Goal: Information Seeking & Learning: Learn about a topic

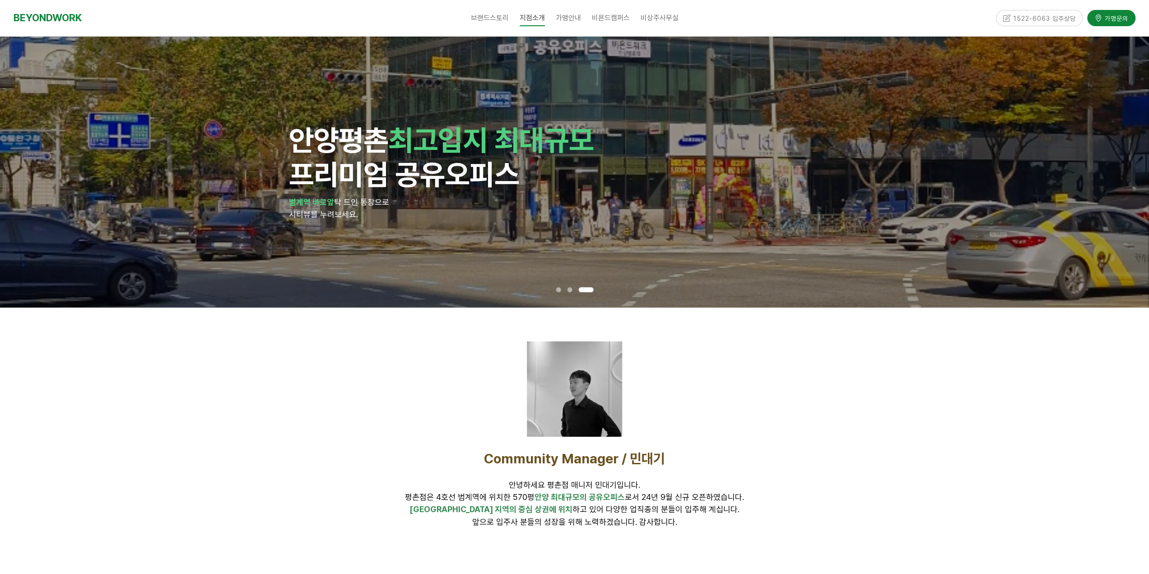
click at [556, 289] on span at bounding box center [558, 289] width 5 height 5
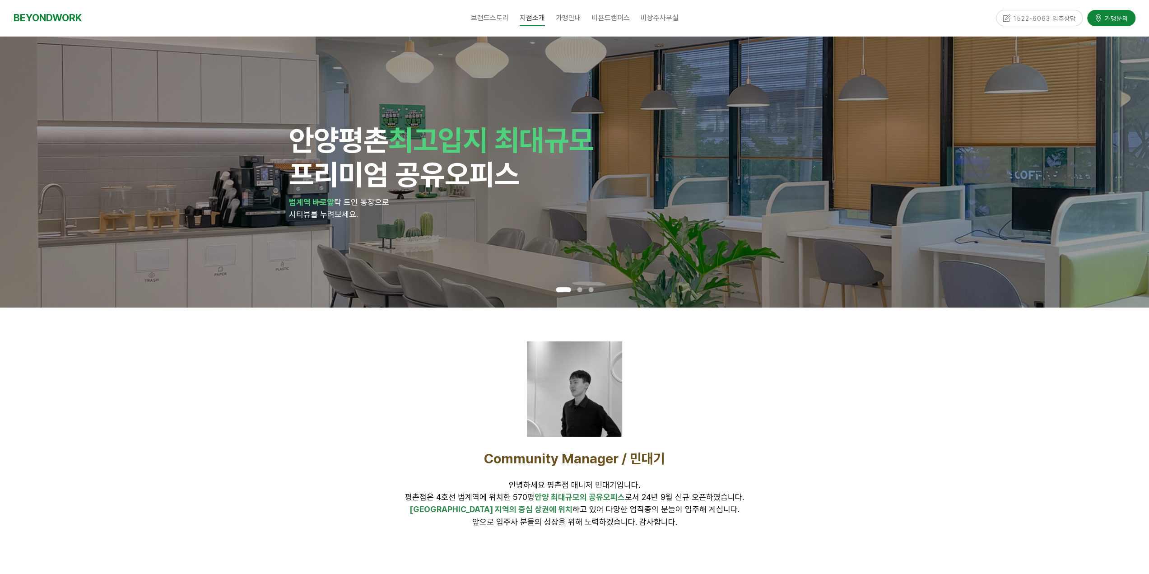
click at [578, 291] on span at bounding box center [579, 289] width 5 height 5
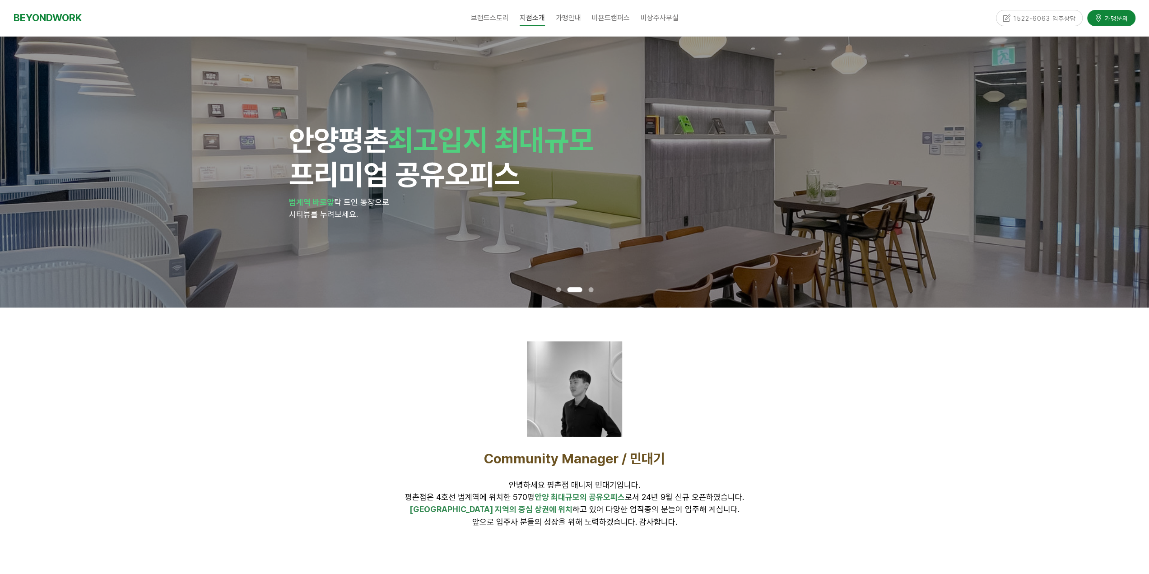
click at [589, 294] on div at bounding box center [590, 289] width 11 height 9
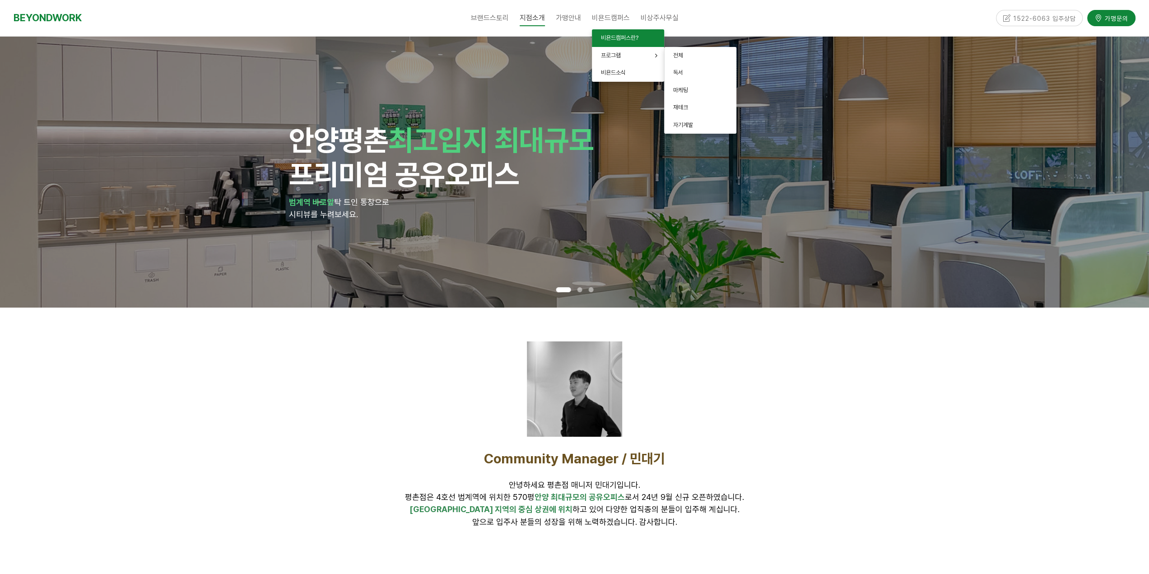
click at [616, 37] on span "비욘드캠퍼스란?" at bounding box center [619, 37] width 37 height 7
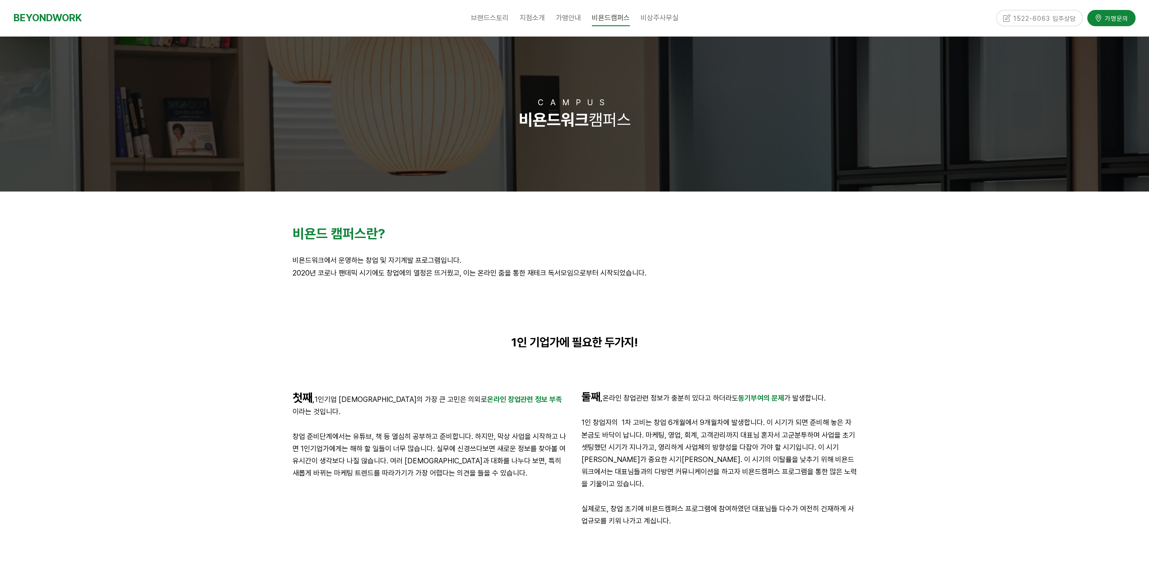
click at [461, 418] on p at bounding box center [430, 424] width 275 height 12
click at [487, 399] on span "온라인 창업관련 정보 부족" at bounding box center [524, 399] width 75 height 9
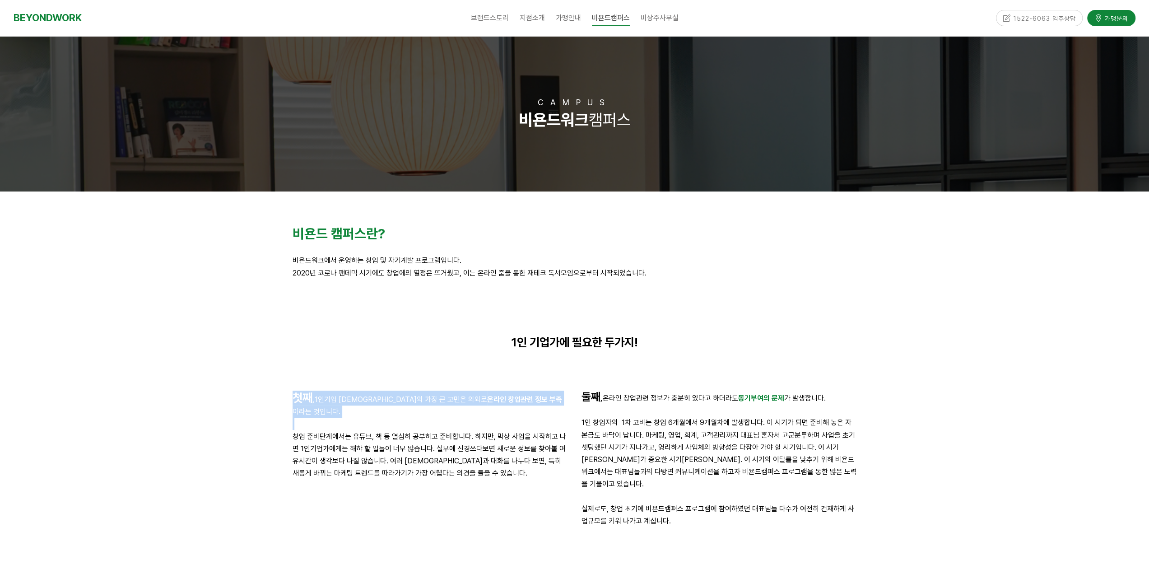
click at [487, 399] on span "온라인 창업관련 정보 부족" at bounding box center [524, 399] width 75 height 9
click at [594, 399] on strong "둘째" at bounding box center [590, 396] width 19 height 13
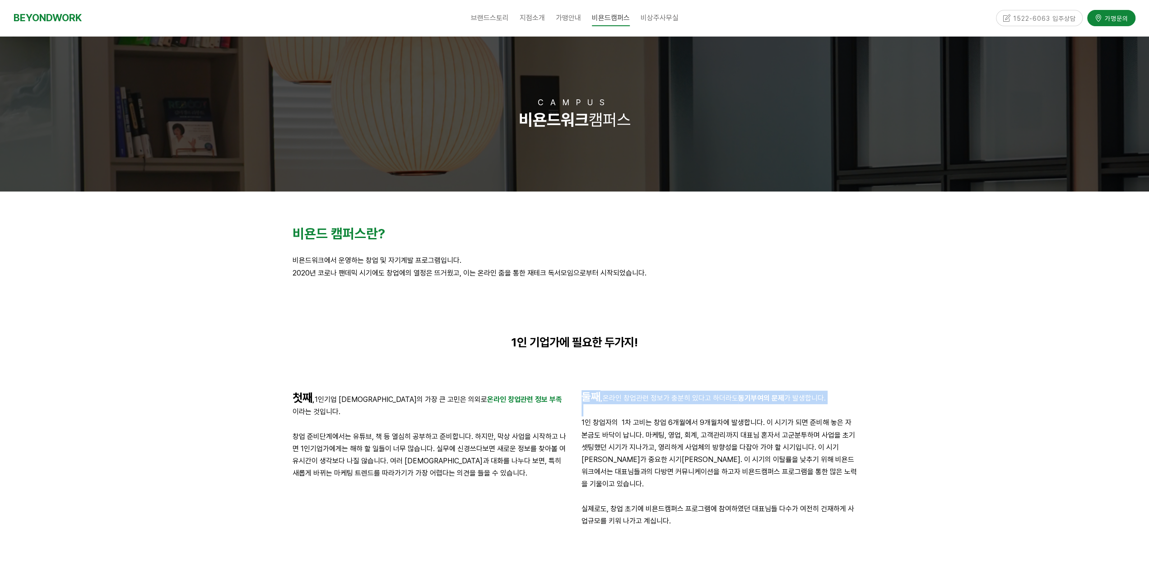
click at [594, 399] on strong "둘째" at bounding box center [590, 396] width 19 height 13
click at [598, 430] on p "1인 창업자의 1차 고비는 창업 6개월에서 9개월차에 발생합니다. 이 시기가 되면 준비해 놓은 자본금도 바닥이 납니다. 마케팅, 영업, 회계,…" at bounding box center [718, 453] width 275 height 74
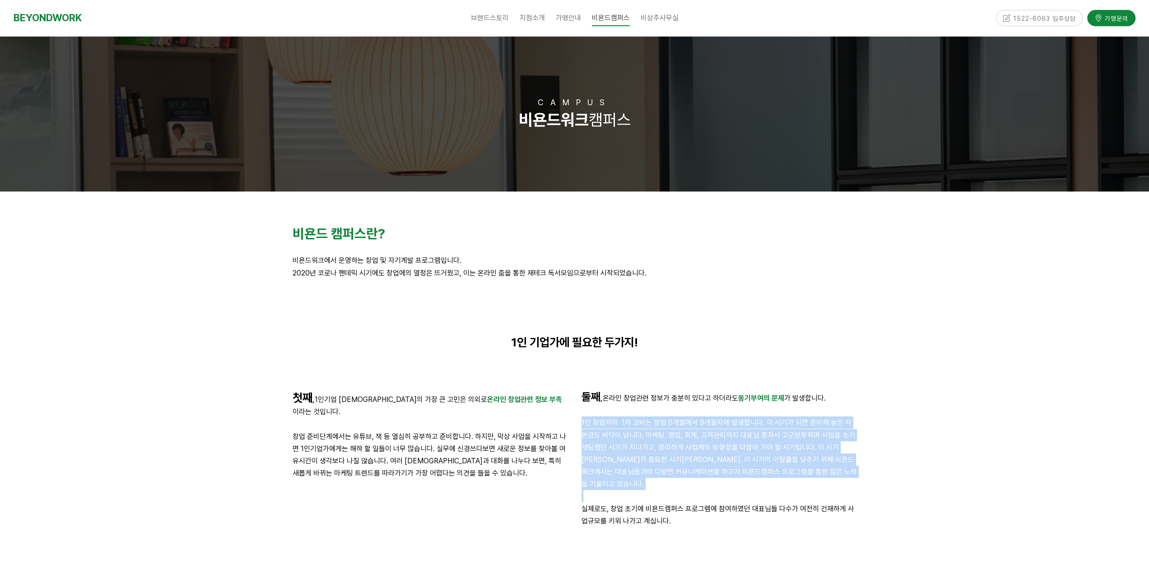
click at [598, 430] on p "1인 창업자의 1차 고비는 창업 6개월에서 9개월차에 발생합니다. 이 시기가 되면 준비해 놓은 자본금도 바닥이 납니다. 마케팅, 영업, 회계,…" at bounding box center [718, 453] width 275 height 74
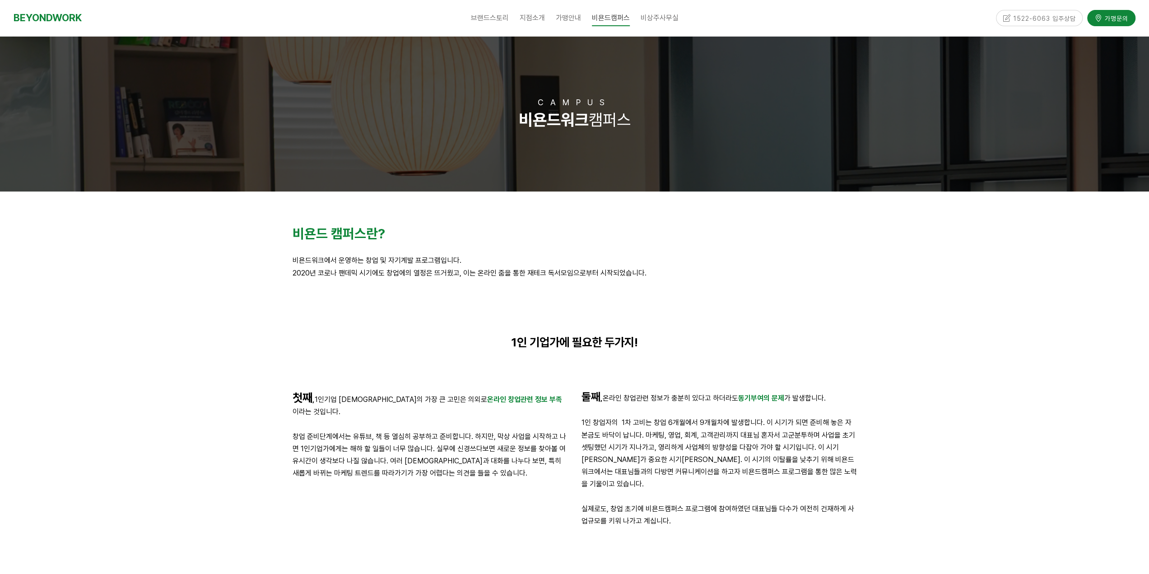
click at [460, 437] on p "창업 준비단계에서는 유튜브, 책 등 열심히 공부하고 준비합니다. 하지만, 막상 사업을 시작하고 나면 1인기업가에게는 해햐 할 일들이 너무 많습…" at bounding box center [430, 454] width 275 height 49
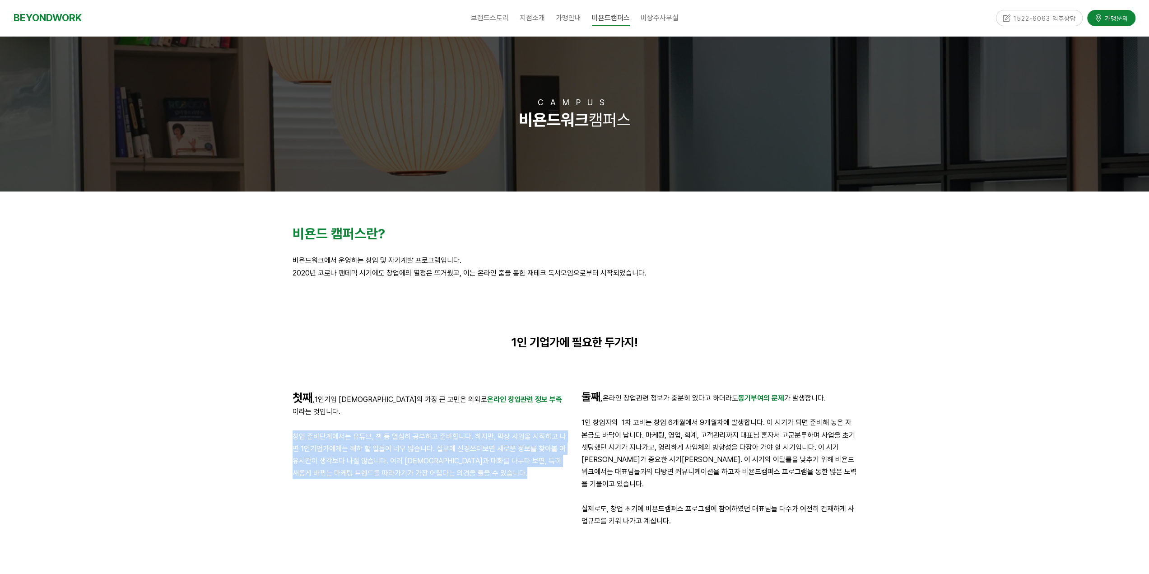
click at [460, 437] on p "창업 준비단계에서는 유튜브, 책 등 열심히 공부하고 준비합니다. 하지만, 막상 사업을 시작하고 나면 1인기업가에게는 해햐 할 일들이 너무 많습…" at bounding box center [430, 454] width 275 height 49
click at [461, 451] on p "창업 준비단계에서는 유튜브, 책 등 열심히 공부하고 준비합니다. 하지만, 막상 사업을 시작하고 나면 1인기업가에게는 해햐 할 일들이 너무 많습…" at bounding box center [430, 454] width 275 height 49
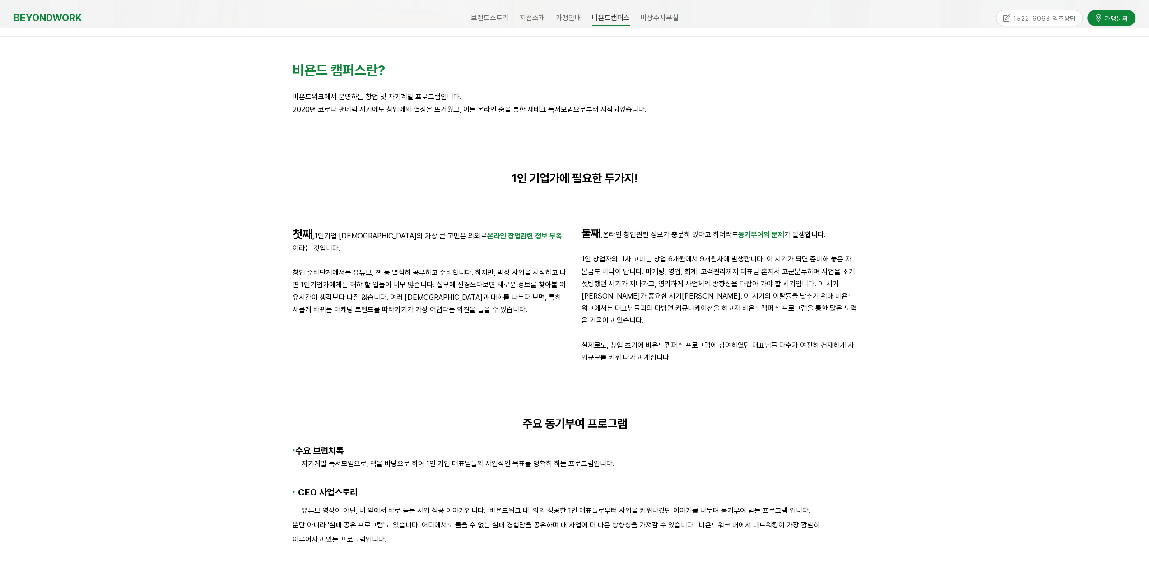
scroll to position [361, 0]
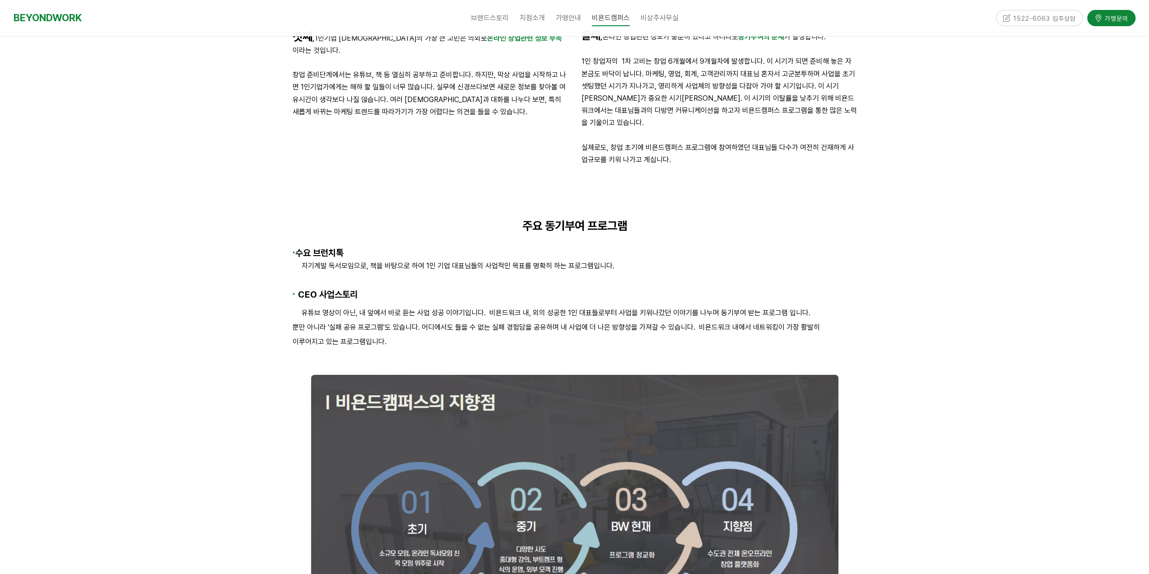
click at [466, 259] on p "자기계발 독서모임으로, 책을 바탕으로 하여 1인 기업 대표님들의 사업적인 목표를 명확히 하는 프로그램입니다." at bounding box center [575, 265] width 564 height 12
click at [468, 320] on p "뿐만 아니라 '실패 공유 프로그램'도 있습니다. 어디에서도 들을 수 없는 실패 경험담을 공유하며 내 사업에 더 나은 방향성을 가져갈 수 있습니…" at bounding box center [575, 327] width 564 height 14
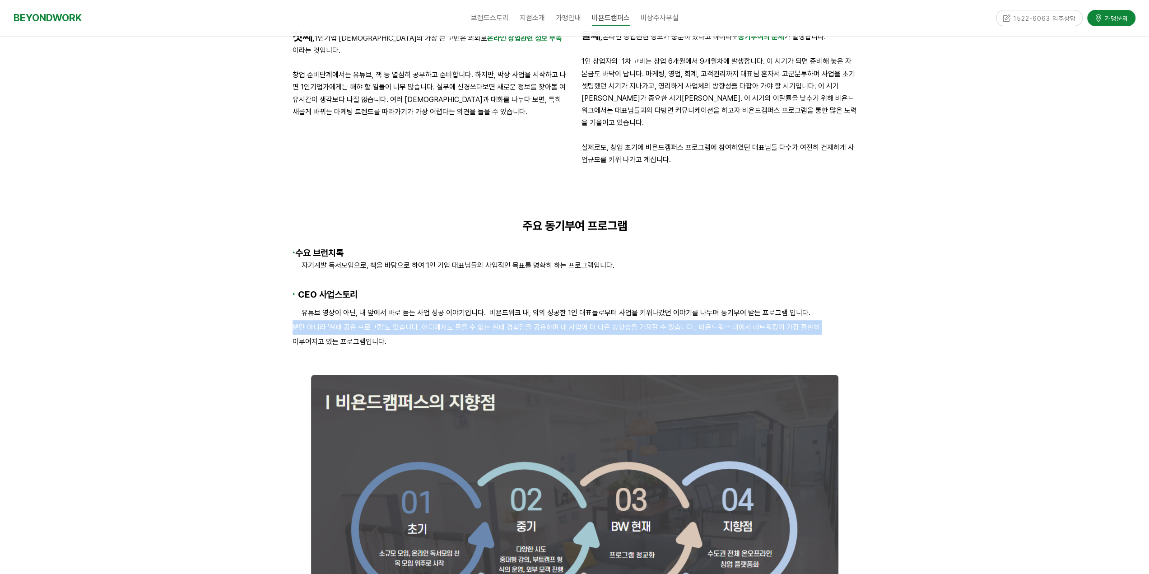
click at [468, 320] on p "뿐만 아니라 '실패 공유 프로그램'도 있습니다. 어디에서도 들을 수 없는 실패 경험담을 공유하며 내 사업에 더 나은 방향성을 가져갈 수 있습니…" at bounding box center [575, 327] width 564 height 14
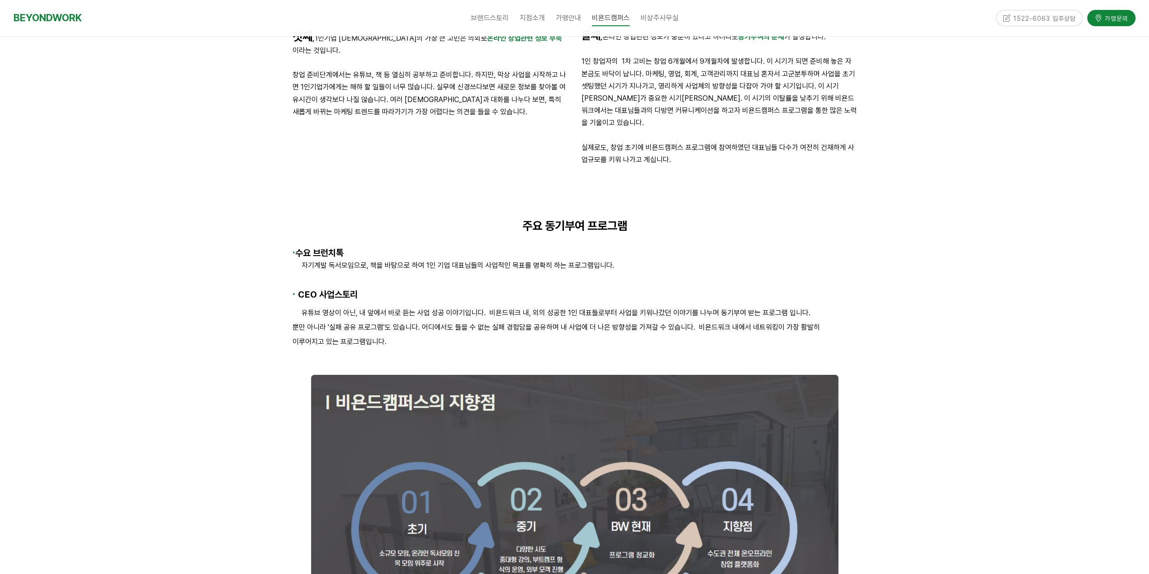
click at [439, 334] on p "이루어지고 있는 프로그램입니다." at bounding box center [575, 341] width 564 height 14
drag, startPoint x: 429, startPoint y: 327, endPoint x: 265, endPoint y: 285, distance: 168.8
click at [265, 285] on div "비욘드 캠퍼스 란? 비욘드워크에서 운영하는 창업 및 자기계발 프로그램입니다. 2020년 코로나 팬데믹 시기에도 창업에의 열정은 뜨거웠고, 이는…" at bounding box center [574, 574] width 1149 height 1489
click at [339, 320] on p "뿐만 아니라 '실패 공유 프로그램'도 있습니다. 어디에서도 들을 수 없는 실패 경험담을 공유하며 내 사업에 더 나은 방향성을 가져갈 수 있습니…" at bounding box center [575, 327] width 564 height 14
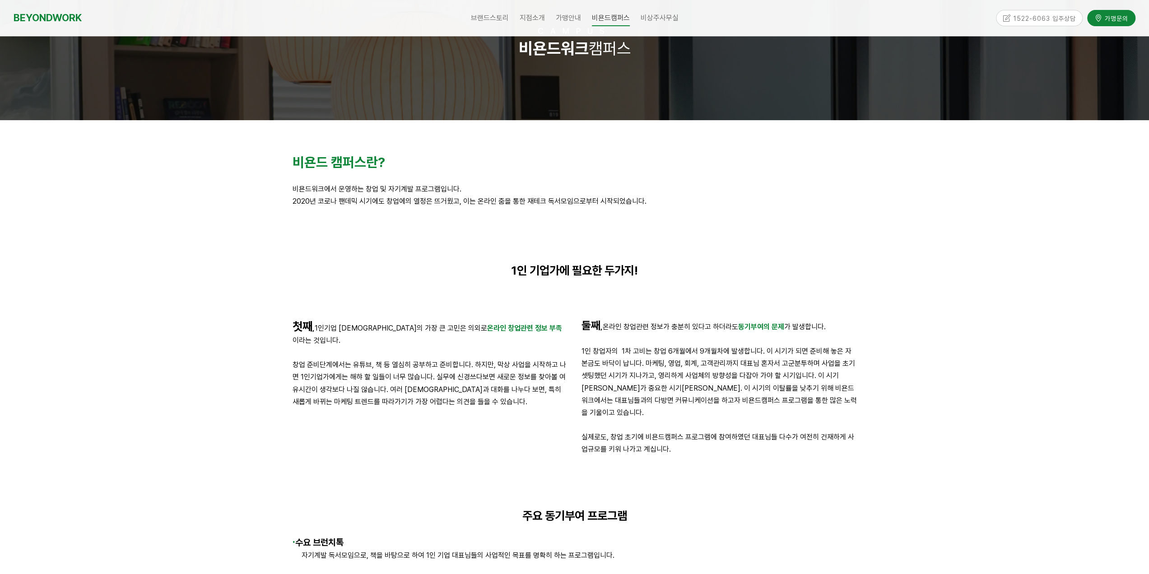
scroll to position [0, 0]
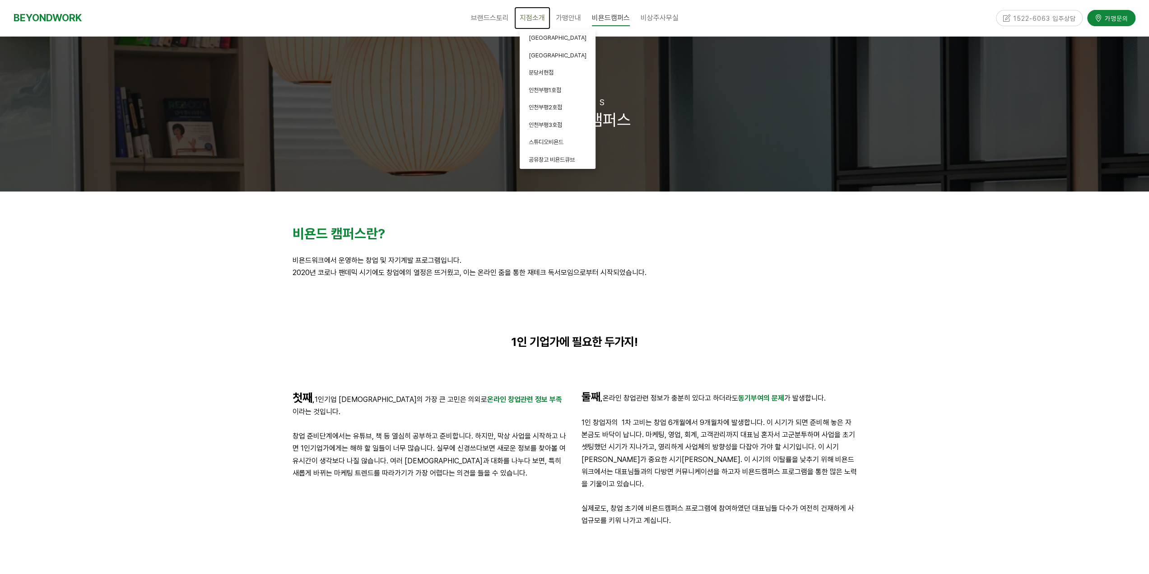
click at [544, 23] on link "지점소개" at bounding box center [532, 18] width 36 height 23
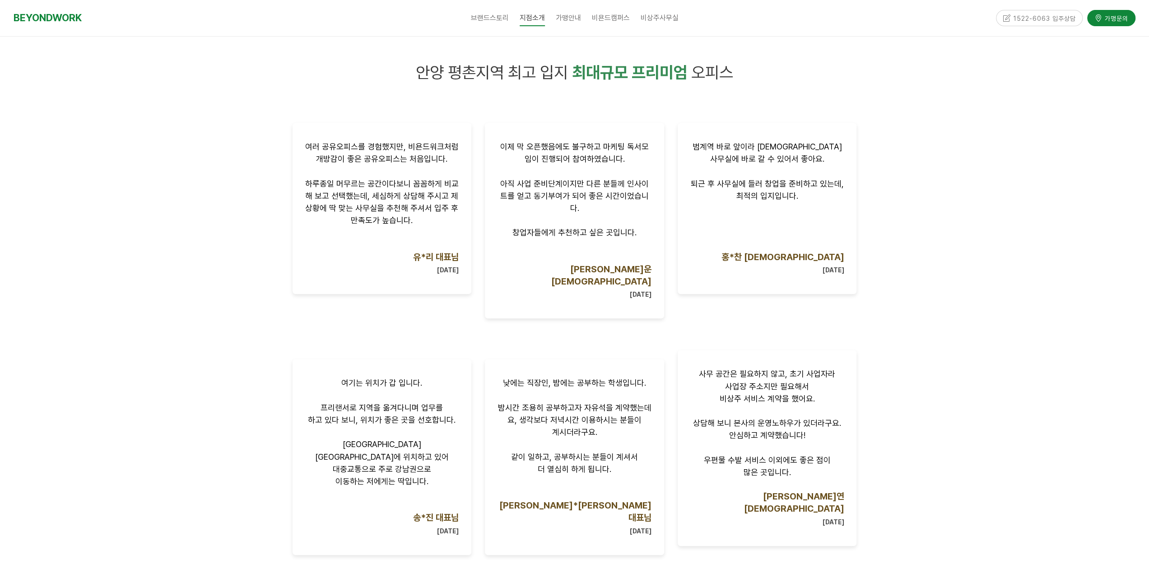
scroll to position [632, 0]
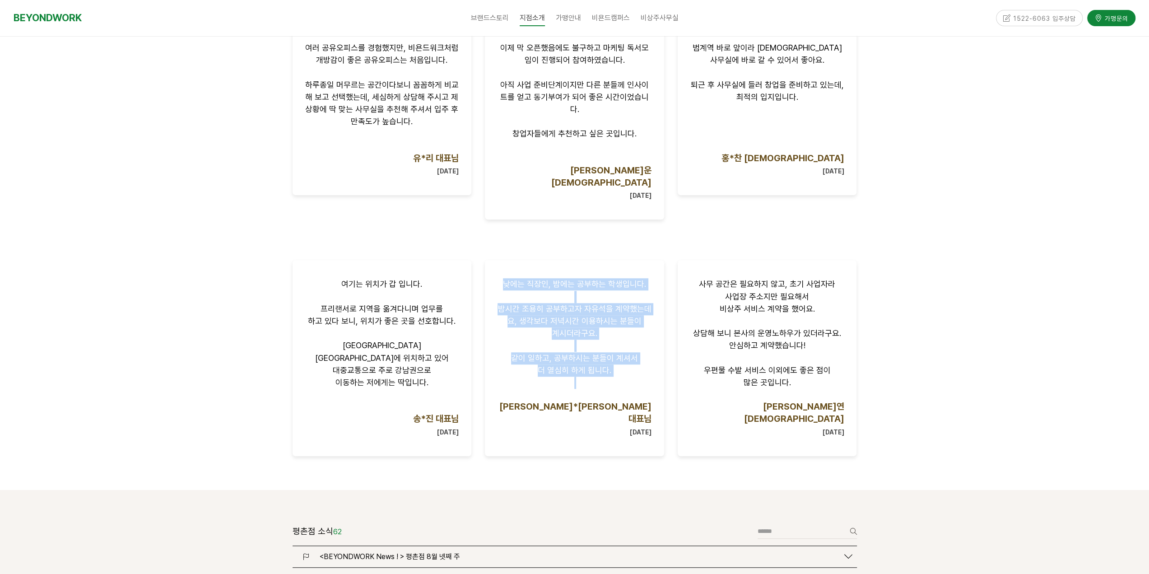
drag, startPoint x: 624, startPoint y: 342, endPoint x: 482, endPoint y: 253, distance: 167.1
click at [482, 253] on div "낮에는 직장인, 밤에는 공부하는 학생입니다. 밤시간 조용히 공부하고자 자유석을 계약했는데요, 생각보다 저녁시간 이용하시는 분들이 계시더라구요.…" at bounding box center [574, 357] width 193 height 209
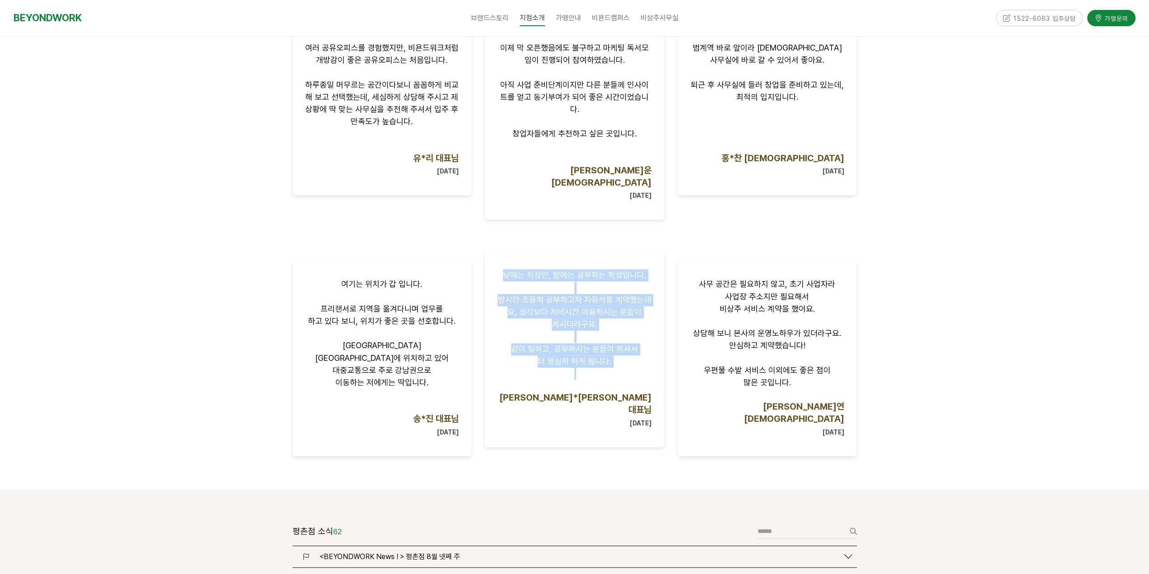
click at [577, 344] on span "같이 일하고, 공부하시는 분들이 계셔서" at bounding box center [574, 348] width 127 height 9
drag, startPoint x: 623, startPoint y: 347, endPoint x: 509, endPoint y: 329, distance: 116.1
click at [509, 329] on div "낮에는 직장인, 밤에는 공부하는 학생입니다. 밤시간 조용히 공부하고자 자유석을 계약했는데요, 생각보다 저녁시간 이용하시는 분들이 계시더라구요.…" at bounding box center [574, 348] width 154 height 159
click at [509, 343] on p "같이 일하고, 공부하시는 분들이 계셔서" at bounding box center [574, 349] width 154 height 12
drag, startPoint x: 507, startPoint y: 328, endPoint x: 637, endPoint y: 343, distance: 130.9
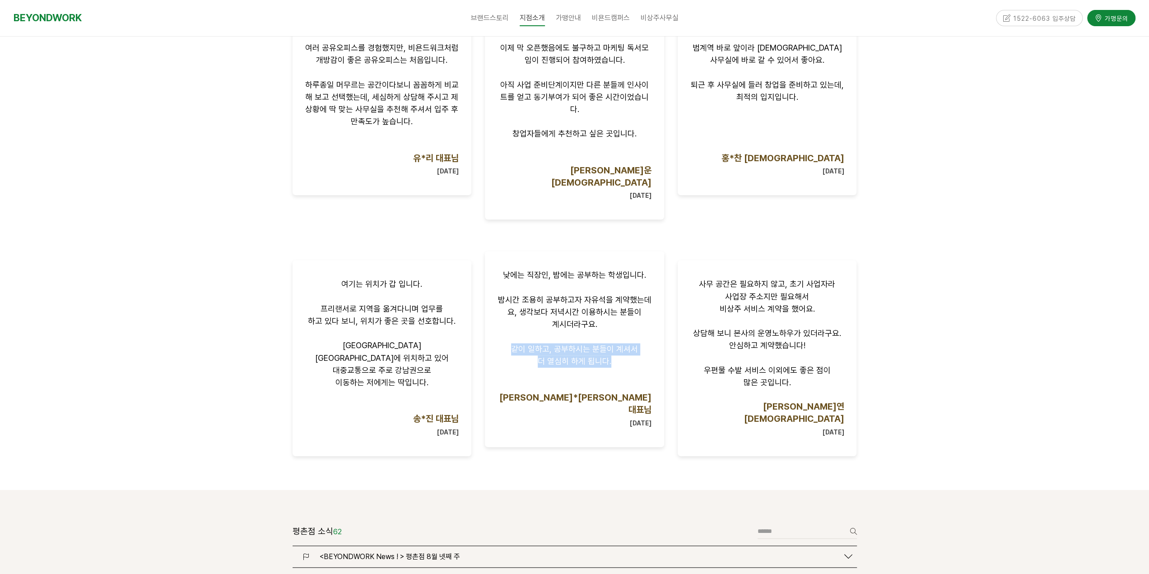
click at [637, 343] on div "낮에는 직장인, 밤에는 공부하는 학생입니다. 밤시간 조용히 공부하고자 자유석을 계약했는데요, 생각보다 저녁시간 이용하시는 분들이 계시더라구요.…" at bounding box center [574, 348] width 154 height 159
click at [637, 355] on p "더 열심히 하게 됩니다." at bounding box center [574, 361] width 154 height 12
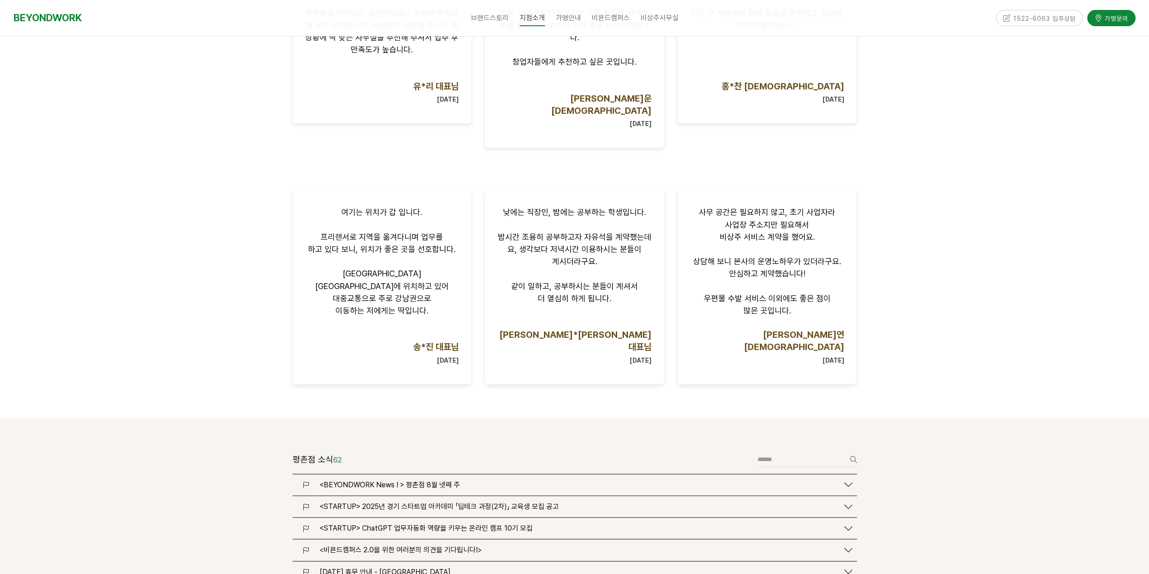
scroll to position [903, 0]
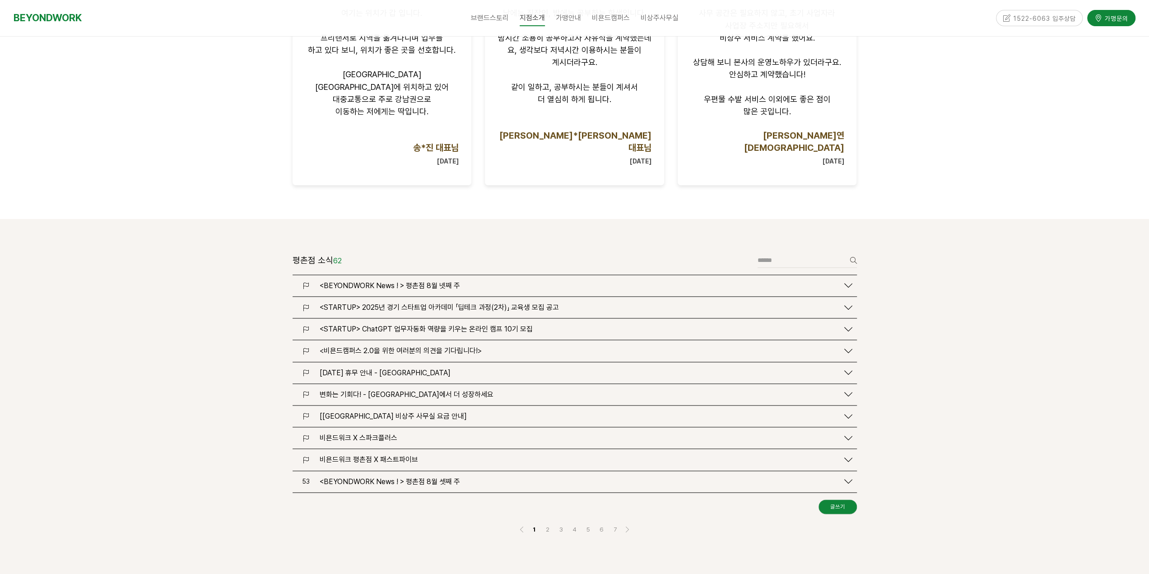
click at [446, 412] on div "[[GEOGRAPHIC_DATA] 비상주 사무실 요금 안내]" at bounding box center [577, 416] width 524 height 9
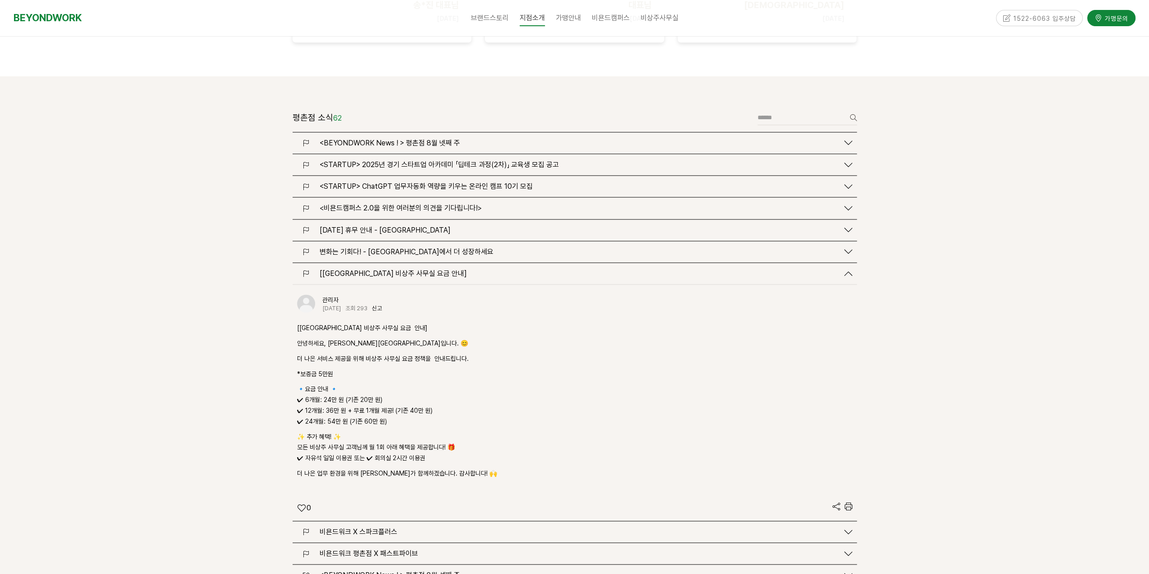
scroll to position [1083, 0]
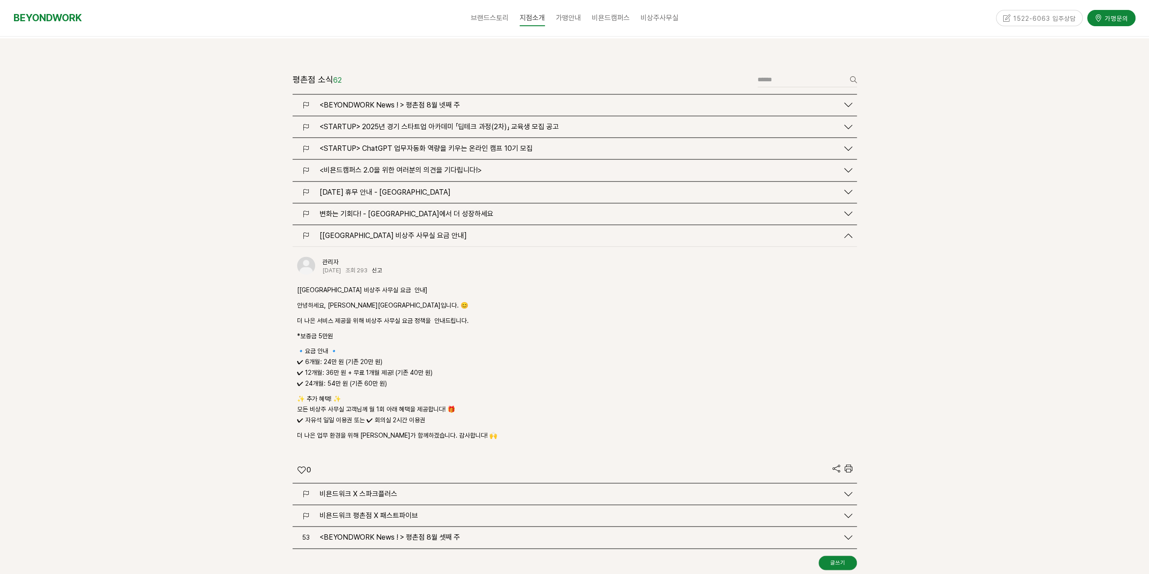
click at [349, 346] on p "🔹요금 안내 🔹 ✔ 6개월: 24만 원 (기존 20만 원) ✔ 12개월: 36만 원 + 무료 1개월 제공! (기존 40만 원) ✔ 24개월: …" at bounding box center [574, 367] width 555 height 43
click at [395, 346] on p "🔹요금 안내 🔹 ✔ 6개월: 24만 원 (기존 20만 원) ✔ 12개월: 36만 원 + 무료 1개월 제공! (기존 40만 원) ✔ 24개월: …" at bounding box center [574, 367] width 555 height 43
drag, startPoint x: 410, startPoint y: 325, endPoint x: 288, endPoint y: 314, distance: 122.9
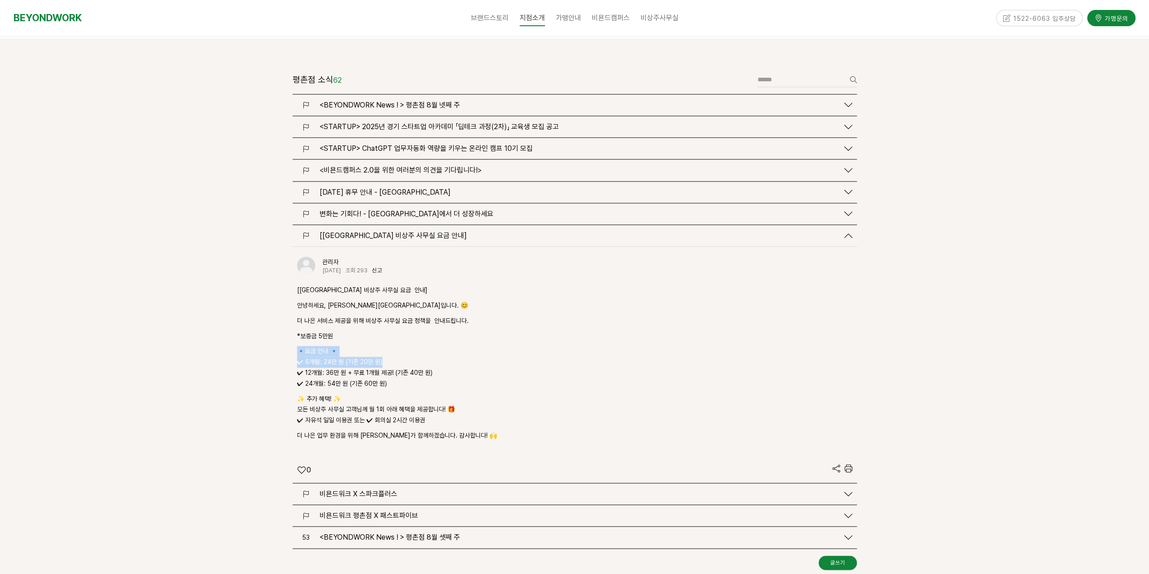
click at [288, 314] on div "평촌점 소식 62 글쓰기 검색 <BEYONDWORK News ! > 평촌점 8월 넷째 주" at bounding box center [575, 335] width 578 height 541
click at [368, 346] on p "🔹요금 안내 🔹 ✔ 6개월: 24만 원 (기존 20만 원) ✔ 12개월: 36만 원 + 무료 1개월 제공! (기존 40만 원) ✔ 24개월: …" at bounding box center [574, 367] width 555 height 43
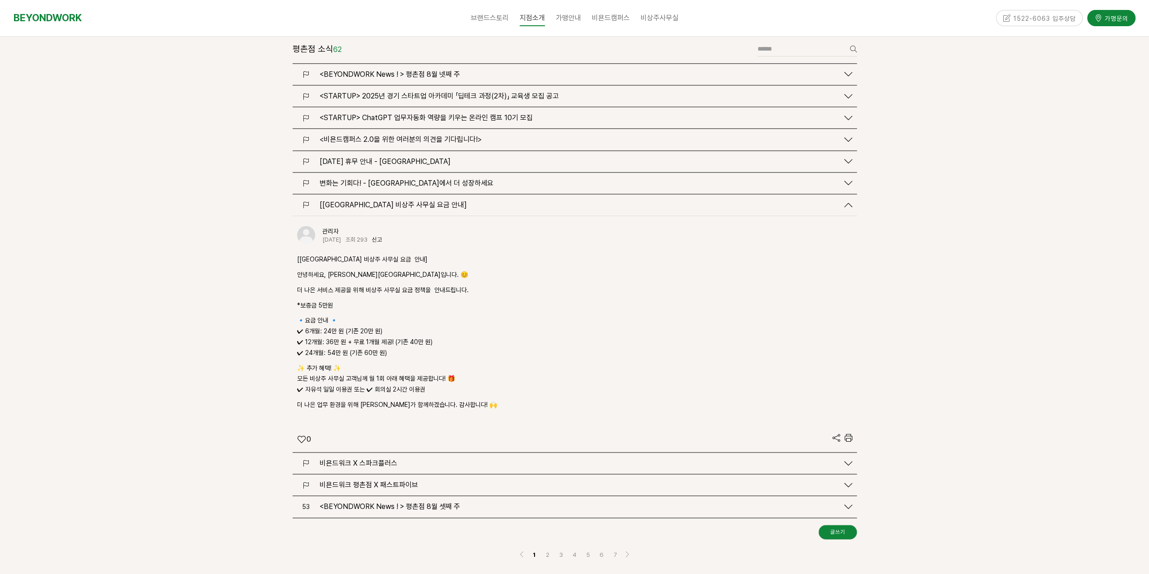
scroll to position [1129, 0]
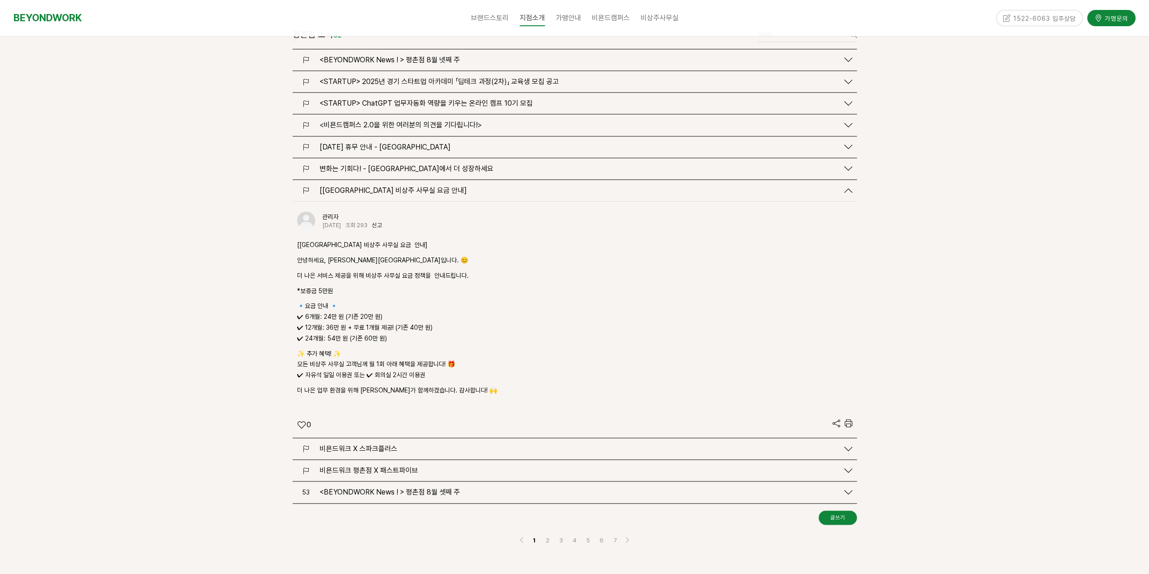
click at [434, 488] on span "<BEYONDWORK News ! > 평촌점 8월 셋째 주" at bounding box center [390, 492] width 140 height 9
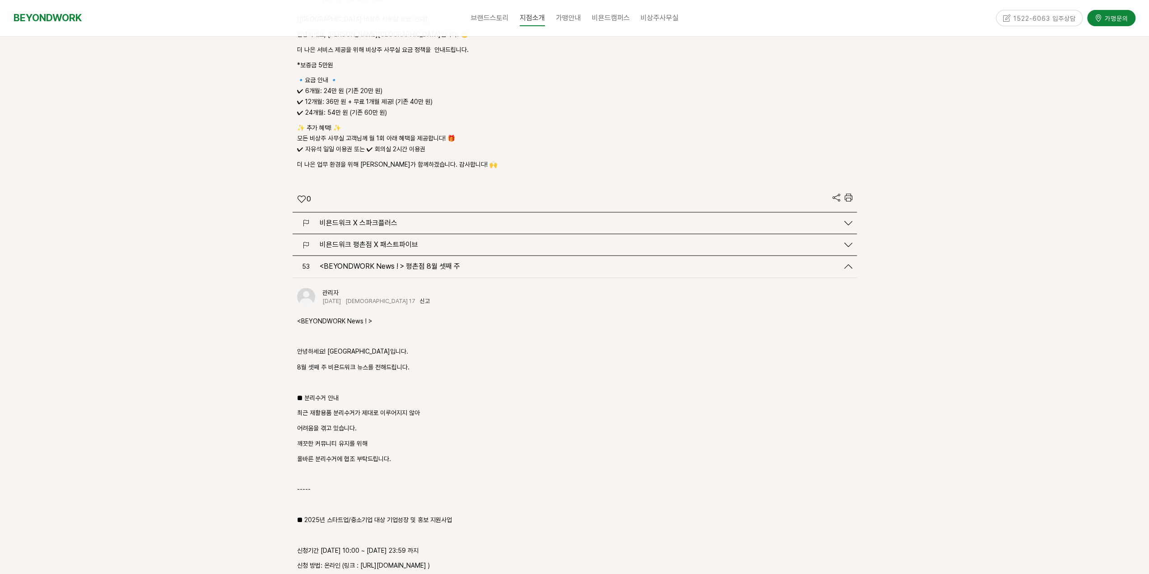
scroll to position [1580, 0]
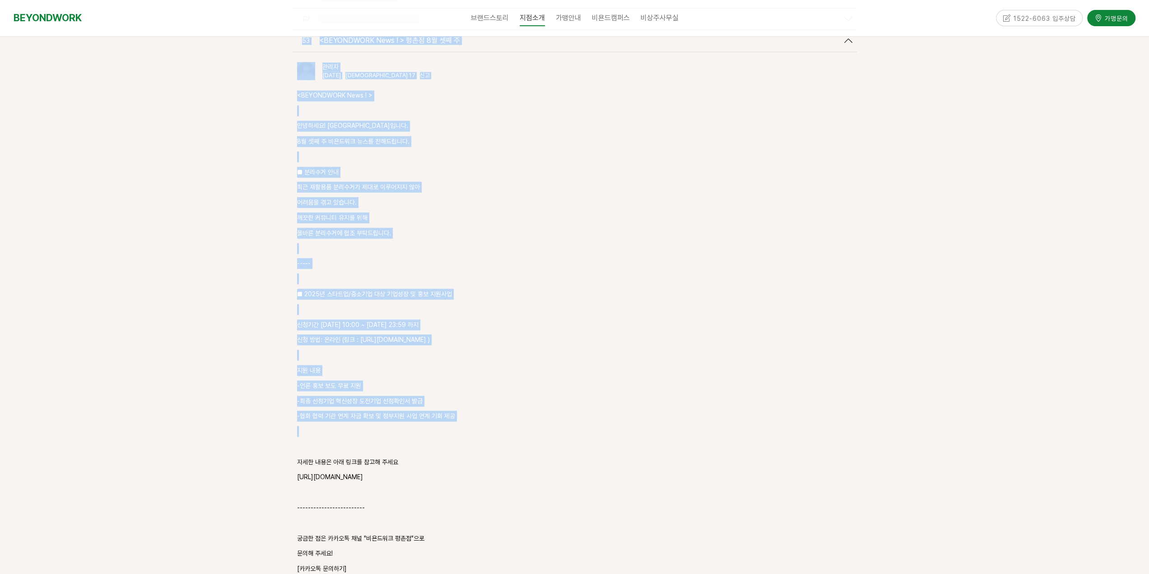
drag, startPoint x: 465, startPoint y: 389, endPoint x: 277, endPoint y: 255, distance: 230.5
click at [277, 255] on div "평촌점 소식 62 글쓰기 검색 <BEYONDWORK News ! > 평촌점 8월 넷째 주 0" at bounding box center [574, 144] width 1149 height 1205
click at [283, 255] on div at bounding box center [574, 144] width 1149 height 1205
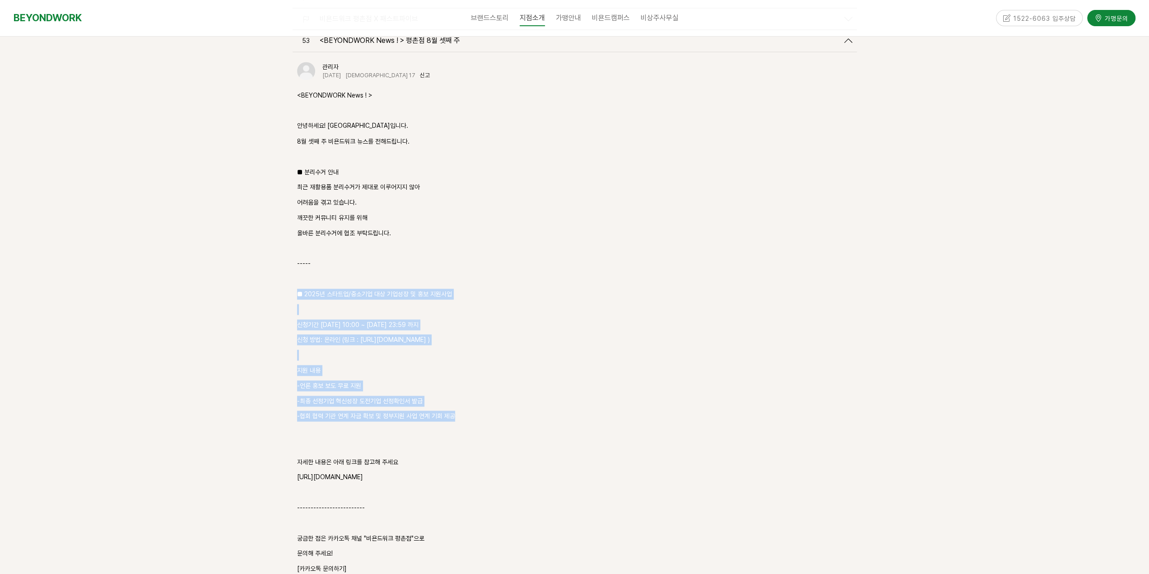
drag, startPoint x: 316, startPoint y: 257, endPoint x: 517, endPoint y: 372, distance: 231.1
click at [517, 372] on div "평촌점 소식 62 글쓰기 검색 <BEYONDWORK News ! > 평촌점 8월 넷째 주" at bounding box center [575, 144] width 578 height 1151
click at [518, 410] on p "-협회 협력 기관 연계 자금 확보 및 정부지원 사업 연계 기회 제공" at bounding box center [574, 415] width 555 height 11
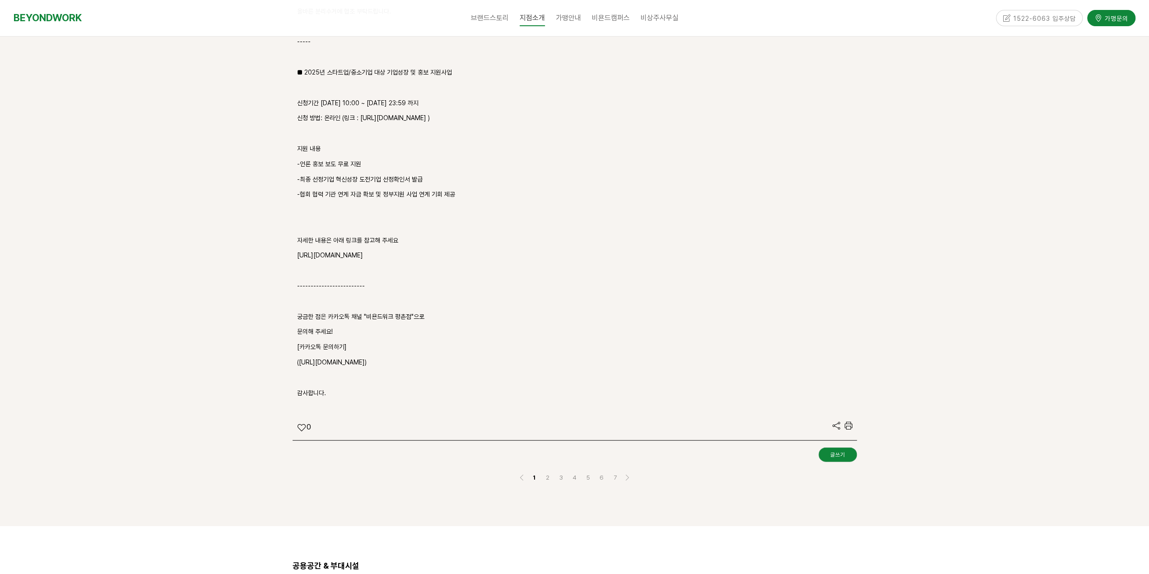
scroll to position [2076, 0]
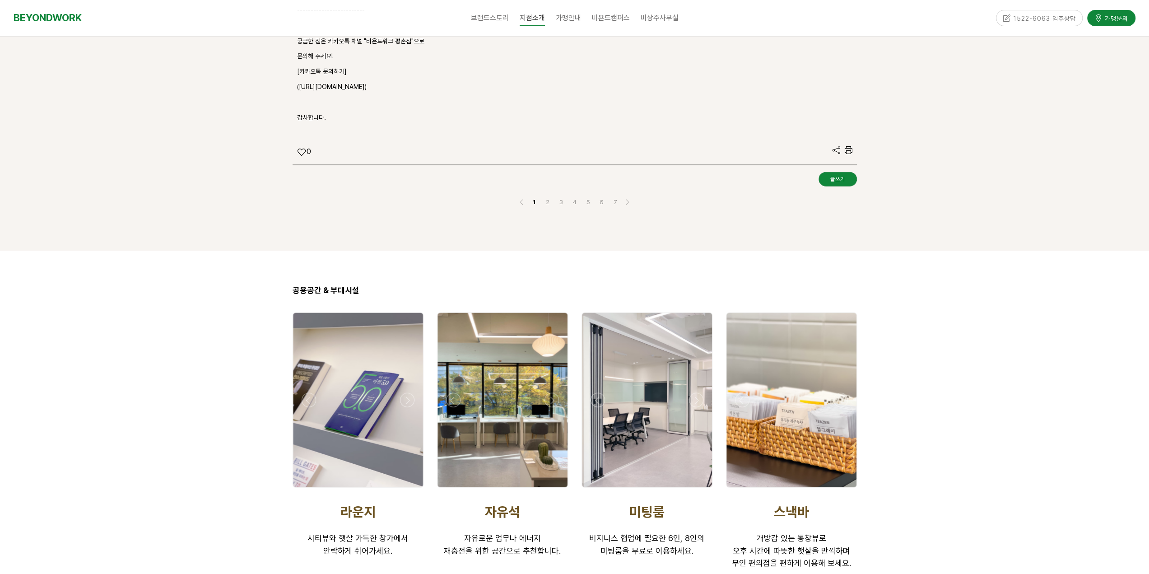
click at [313, 490] on div at bounding box center [357, 490] width 135 height 0
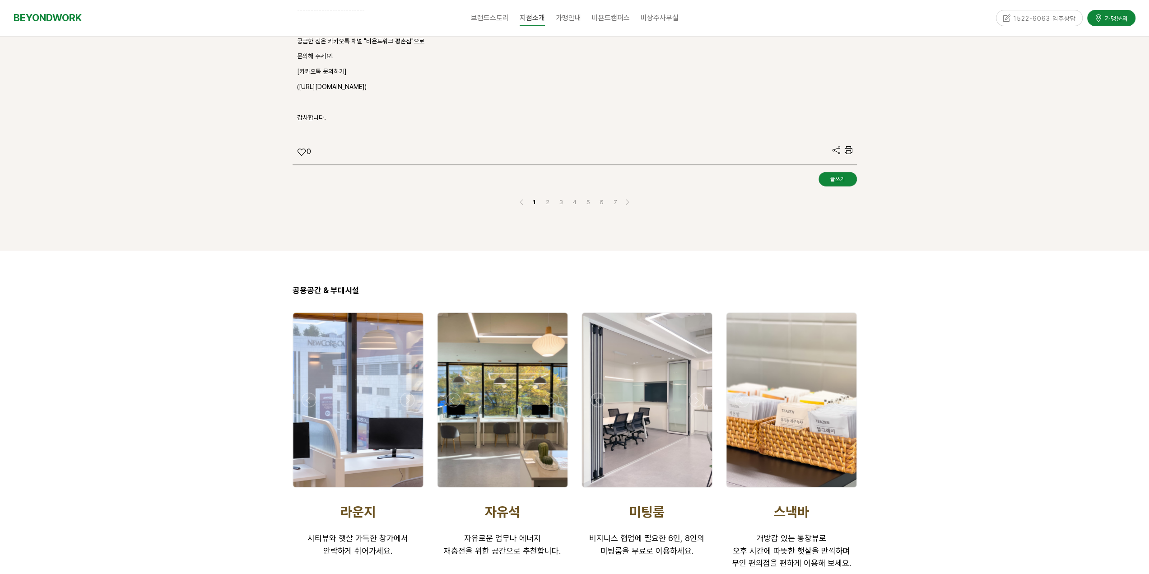
click at [313, 490] on div at bounding box center [357, 490] width 135 height 0
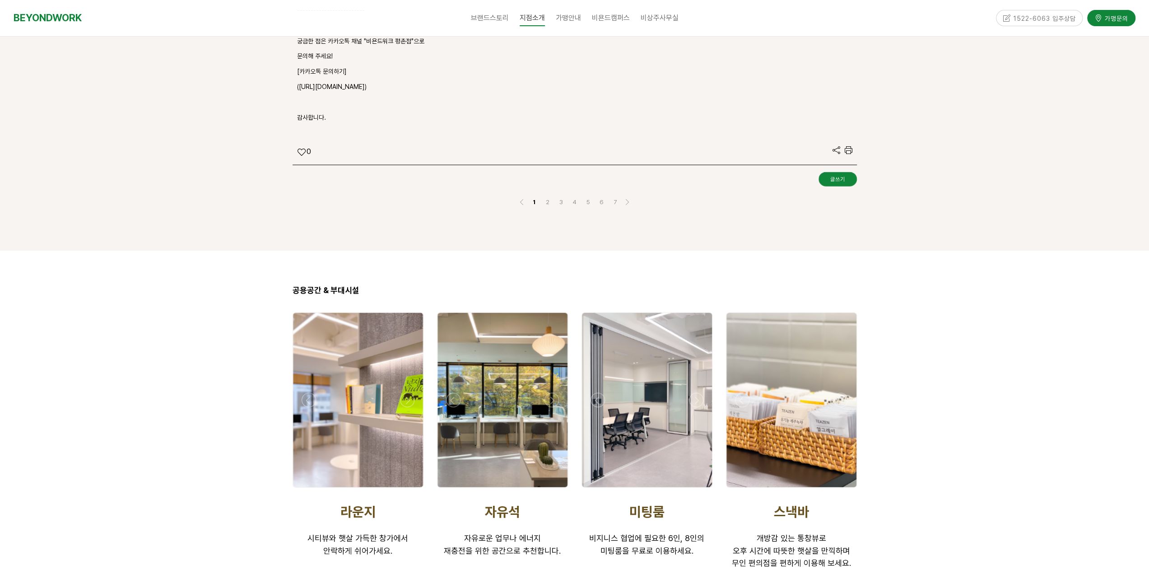
click at [367, 391] on div at bounding box center [358, 400] width 130 height 174
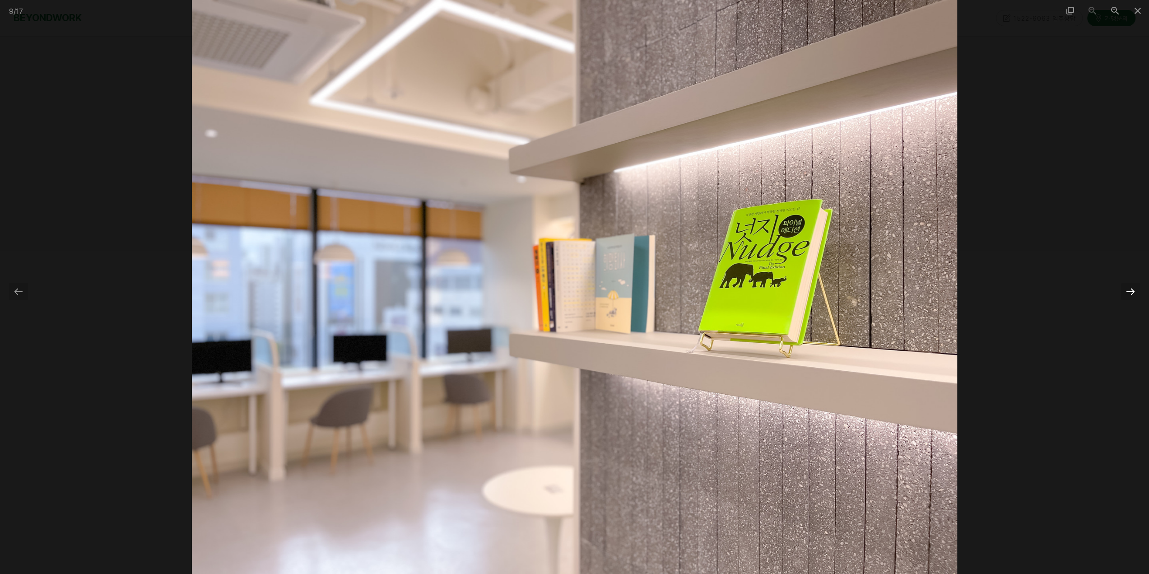
click at [1138, 293] on div at bounding box center [1130, 292] width 19 height 18
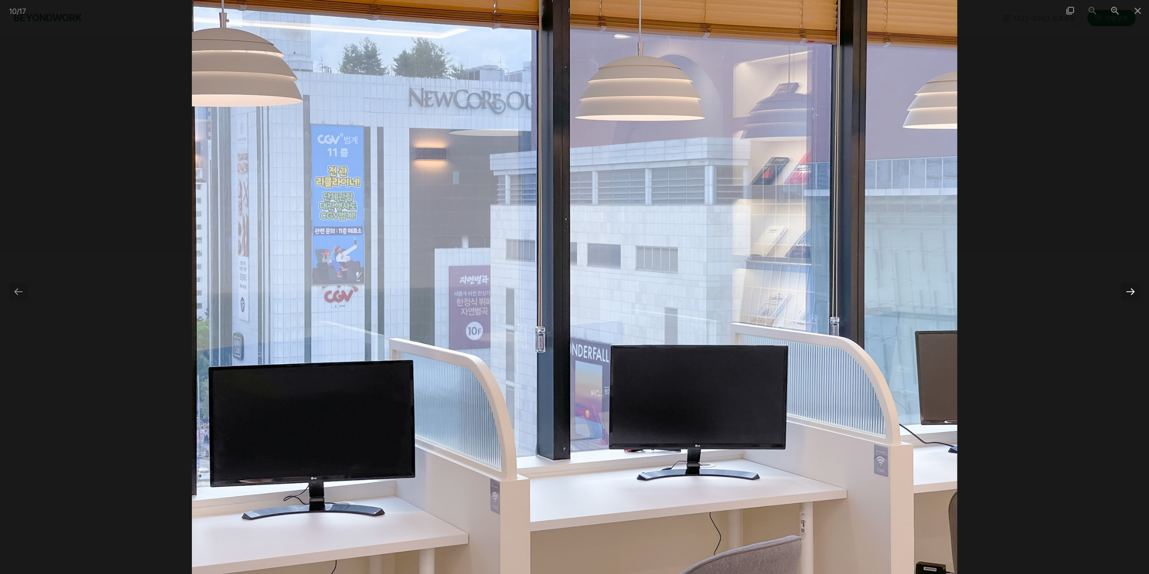
click at [1136, 292] on div at bounding box center [1130, 292] width 19 height 18
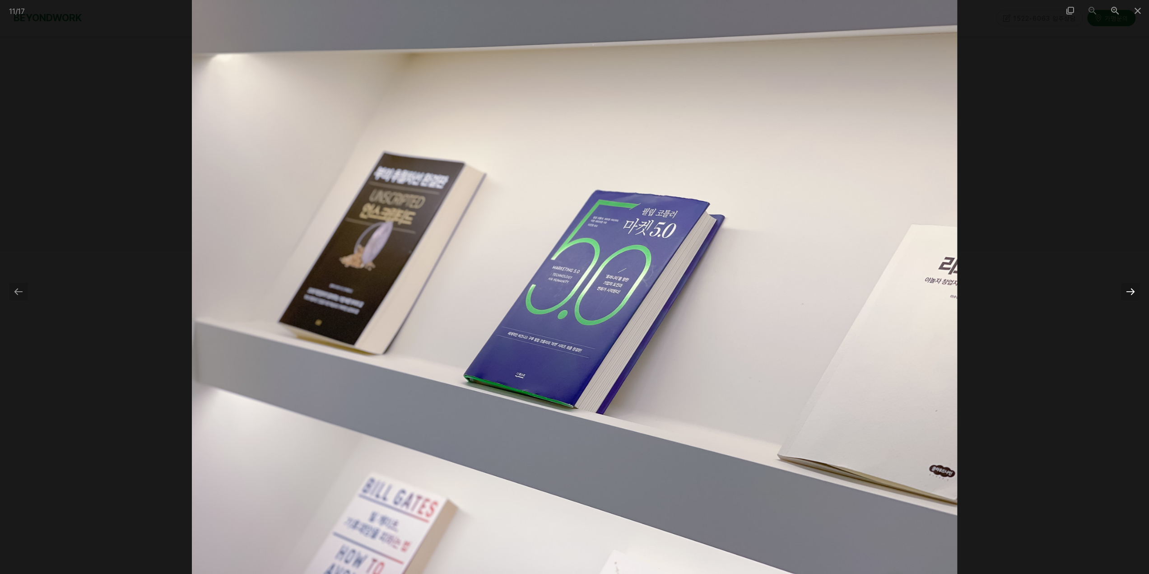
click at [1136, 292] on div at bounding box center [1130, 292] width 19 height 18
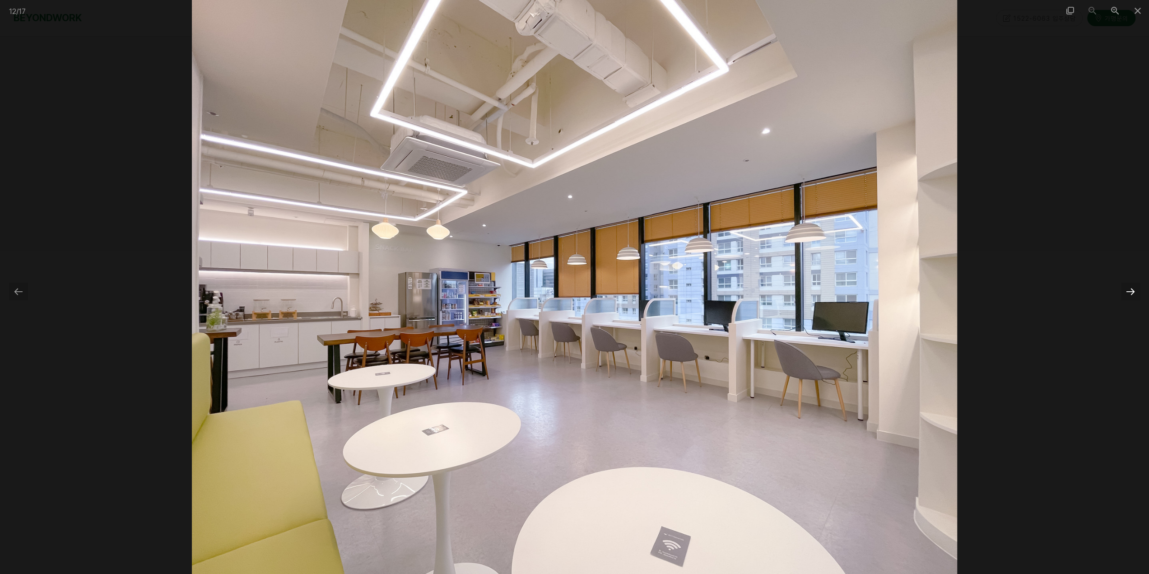
click at [1136, 292] on div at bounding box center [1130, 292] width 19 height 18
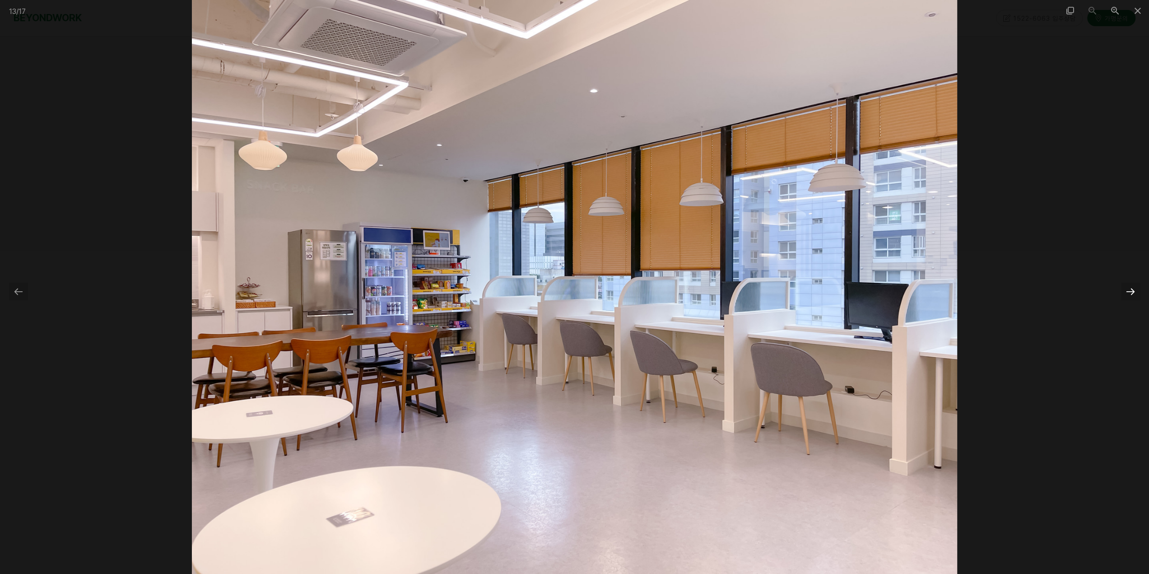
click at [1136, 292] on div at bounding box center [1130, 292] width 19 height 18
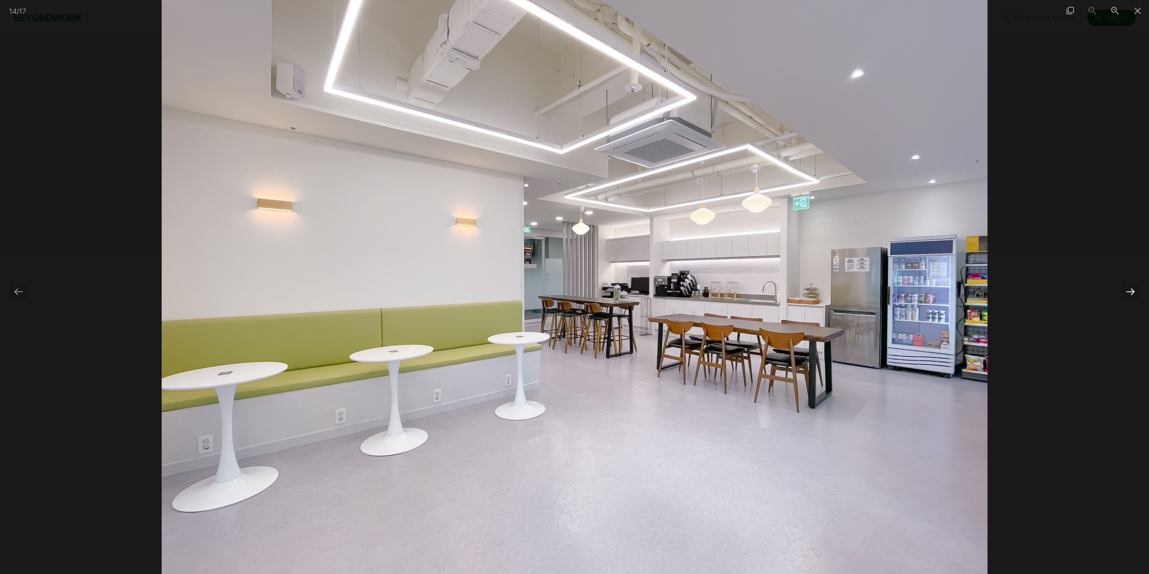
click at [1136, 292] on div at bounding box center [1130, 292] width 19 height 18
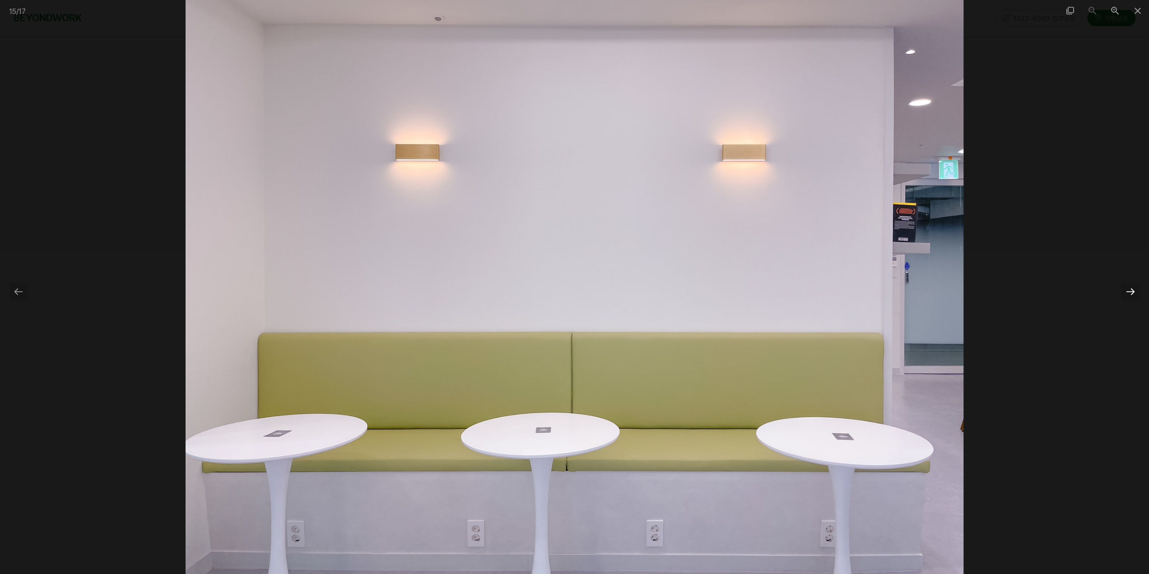
click at [1136, 292] on div at bounding box center [1130, 292] width 19 height 18
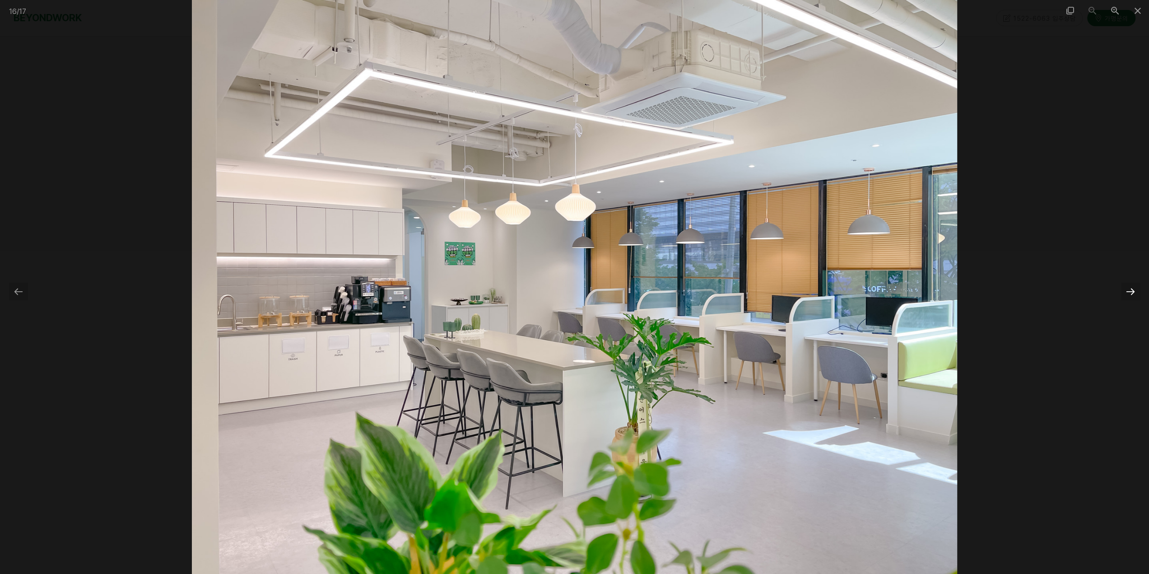
click at [1136, 292] on div at bounding box center [1130, 292] width 19 height 18
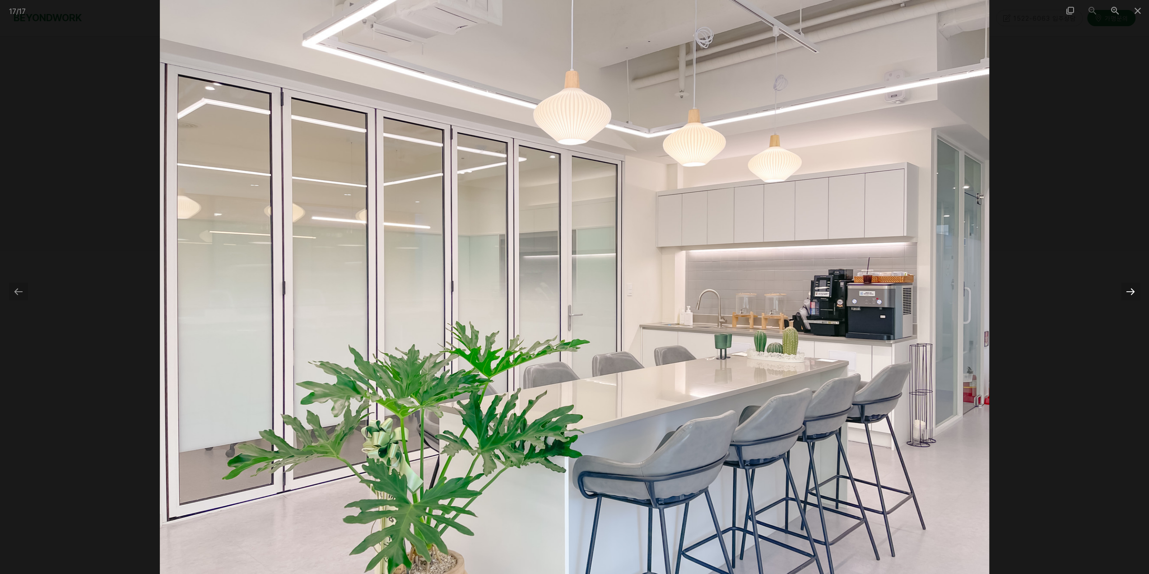
click at [1136, 292] on div at bounding box center [1130, 292] width 19 height 18
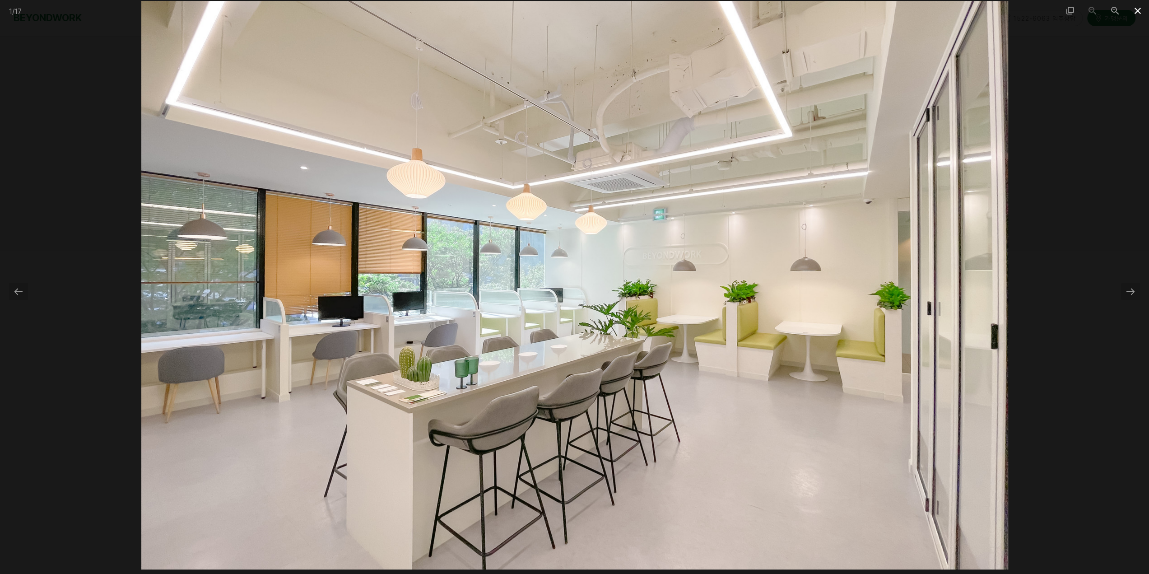
click at [1139, 9] on span at bounding box center [1137, 10] width 23 height 21
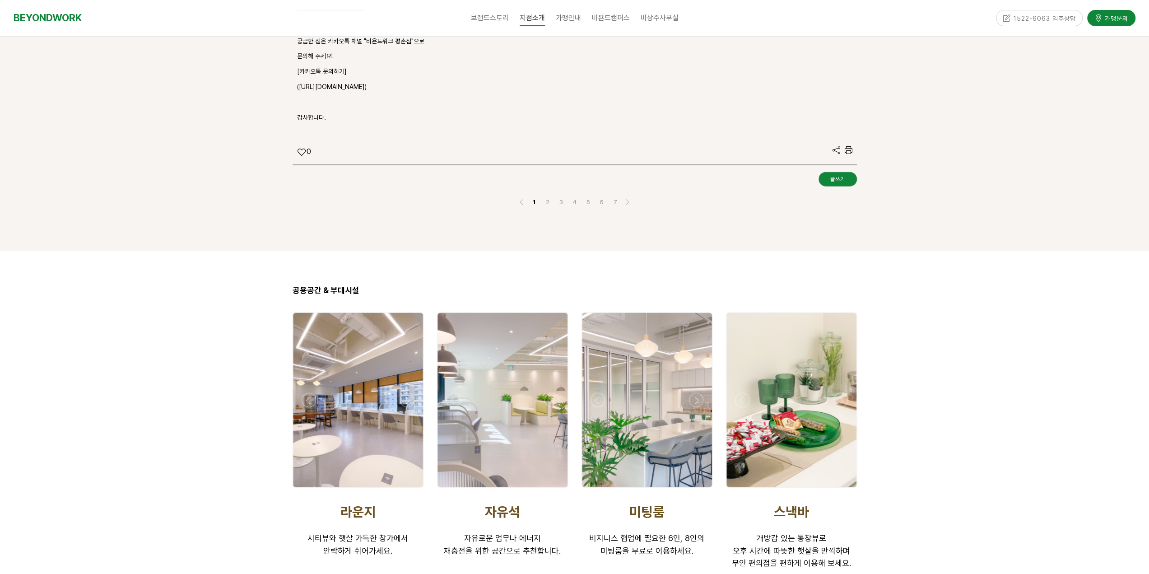
click at [291, 223] on div at bounding box center [575, 236] width 578 height 27
drag, startPoint x: 290, startPoint y: 184, endPoint x: 291, endPoint y: 171, distance: 13.1
